Goal: Transaction & Acquisition: Purchase product/service

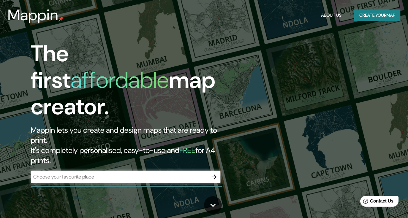
click at [116, 173] on input "text" at bounding box center [119, 176] width 177 height 7
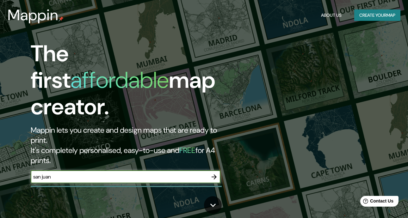
type input "san juan"
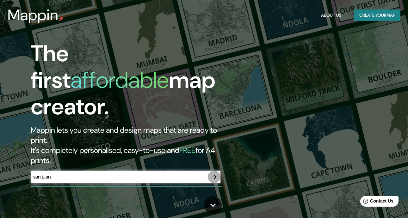
click at [208, 171] on button "button" at bounding box center [214, 177] width 13 height 13
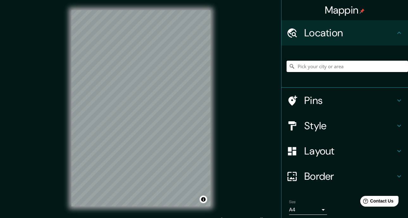
click at [339, 66] on input "Pick your city or area" at bounding box center [347, 66] width 121 height 11
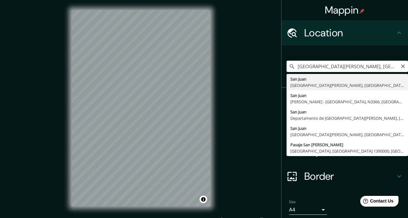
type input "[GEOGRAPHIC_DATA][PERSON_NAME], [GEOGRAPHIC_DATA][PERSON_NAME], [GEOGRAPHIC_DAT…"
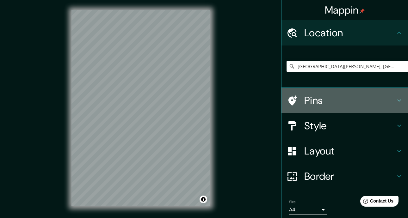
click at [296, 97] on div at bounding box center [296, 100] width 18 height 11
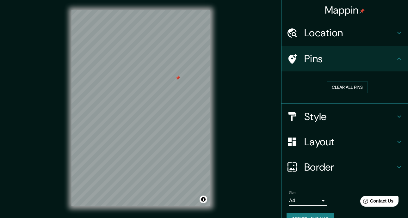
click at [327, 118] on h4 "Style" at bounding box center [349, 116] width 91 height 13
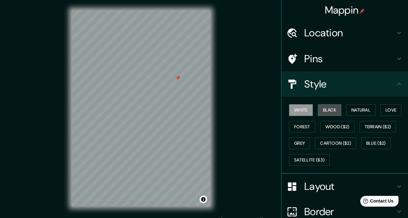
click at [326, 112] on button "Black" at bounding box center [330, 110] width 24 height 12
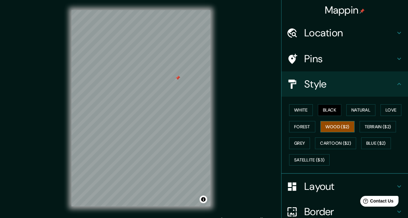
click at [337, 125] on button "Wood ($2)" at bounding box center [337, 127] width 34 height 12
click at [350, 110] on button "Natural" at bounding box center [360, 110] width 29 height 12
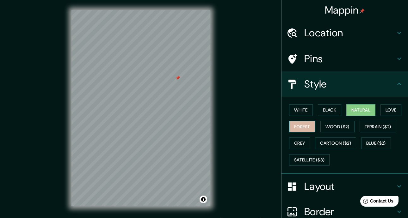
click at [297, 125] on button "Forest" at bounding box center [302, 127] width 26 height 12
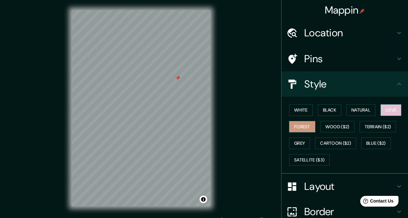
click at [388, 109] on button "Love" at bounding box center [390, 110] width 21 height 12
click at [291, 112] on button "White" at bounding box center [301, 110] width 24 height 12
click at [388, 111] on button "Love" at bounding box center [390, 110] width 21 height 12
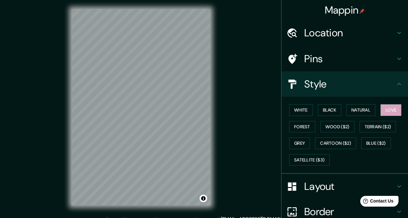
click at [328, 195] on div "Layout" at bounding box center [344, 186] width 127 height 25
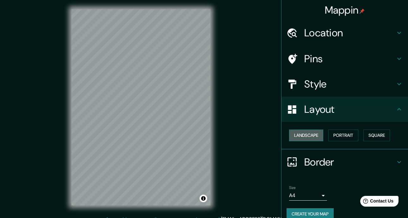
click at [297, 137] on button "Landscape" at bounding box center [306, 136] width 34 height 12
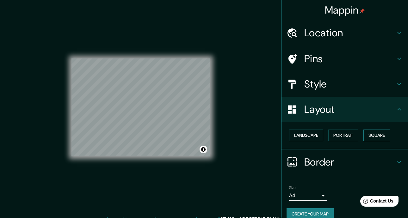
click at [379, 136] on button "Square" at bounding box center [376, 136] width 27 height 12
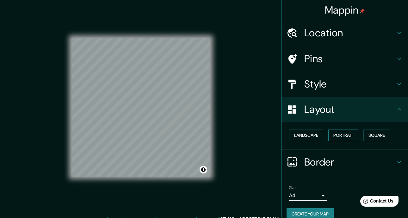
click at [341, 138] on button "Portrait" at bounding box center [343, 136] width 30 height 12
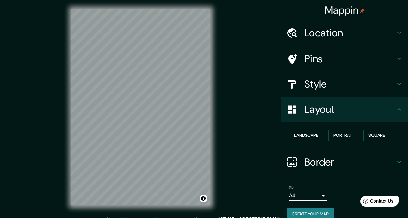
click at [309, 139] on button "Landscape" at bounding box center [306, 136] width 34 height 12
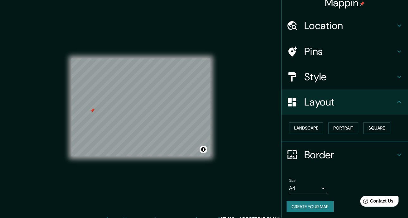
scroll to position [9, 0]
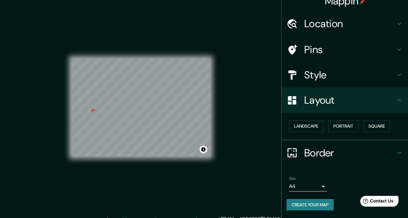
click at [321, 184] on body "Mappin Location [GEOGRAPHIC_DATA][PERSON_NAME], [GEOGRAPHIC_DATA][PERSON_NAME],…" at bounding box center [204, 108] width 408 height 218
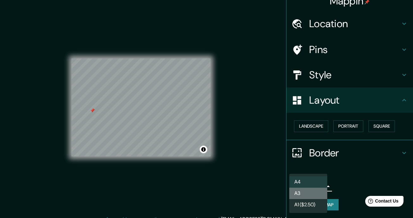
click at [309, 191] on li "A3" at bounding box center [308, 193] width 38 height 11
type input "a4"
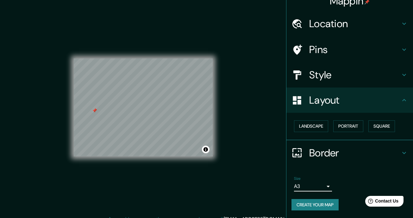
click at [313, 187] on body "Mappin Location [GEOGRAPHIC_DATA][PERSON_NAME], [GEOGRAPHIC_DATA][PERSON_NAME],…" at bounding box center [206, 108] width 413 height 218
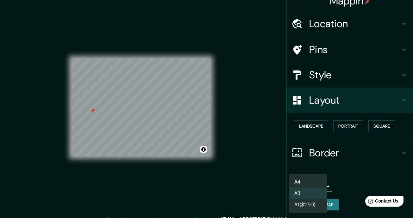
click at [351, 184] on div at bounding box center [206, 109] width 413 height 218
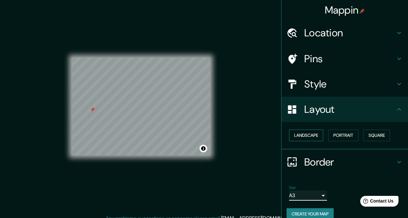
scroll to position [0, 0]
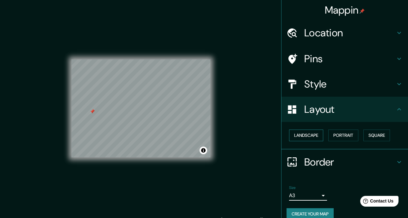
click at [311, 137] on button "Landscape" at bounding box center [306, 136] width 34 height 12
click at [344, 136] on button "Portrait" at bounding box center [343, 136] width 30 height 12
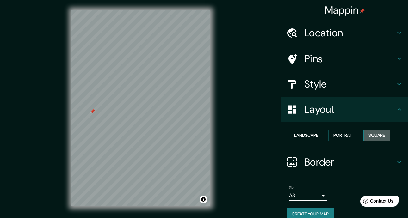
click at [383, 132] on button "Square" at bounding box center [376, 136] width 27 height 12
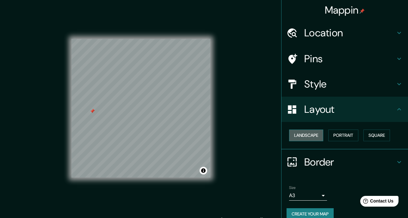
click at [314, 133] on button "Landscape" at bounding box center [306, 136] width 34 height 12
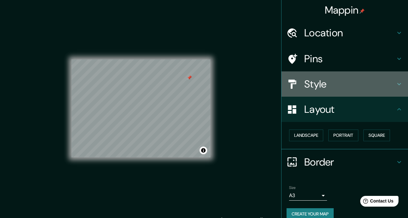
click at [348, 82] on h4 "Style" at bounding box center [349, 84] width 91 height 13
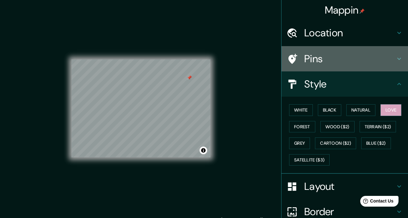
click at [347, 65] on h4 "Pins" at bounding box center [349, 59] width 91 height 13
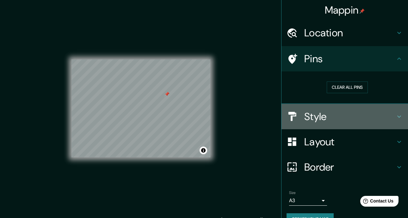
click at [339, 122] on h4 "Style" at bounding box center [349, 116] width 91 height 13
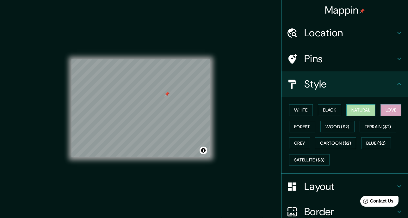
click at [356, 111] on button "Natural" at bounding box center [360, 110] width 29 height 12
click at [319, 111] on button "Black" at bounding box center [330, 110] width 24 height 12
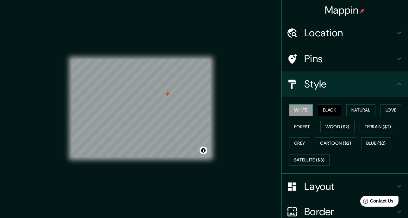
click at [292, 110] on button "White" at bounding box center [301, 110] width 24 height 12
click at [324, 109] on button "Black" at bounding box center [330, 110] width 24 height 12
click at [370, 125] on button "Terrain ($2)" at bounding box center [378, 127] width 37 height 12
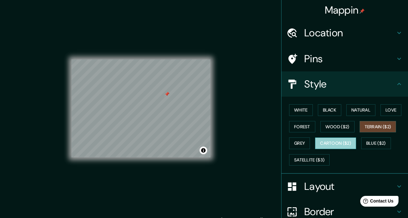
click at [341, 144] on button "Cartoon ($2)" at bounding box center [335, 144] width 41 height 12
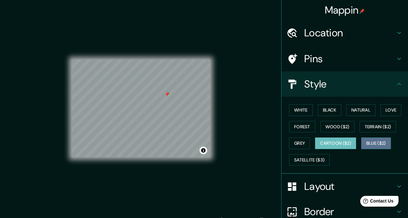
click at [377, 141] on button "Blue ($2)" at bounding box center [376, 144] width 30 height 12
